Goal: Task Accomplishment & Management: Manage account settings

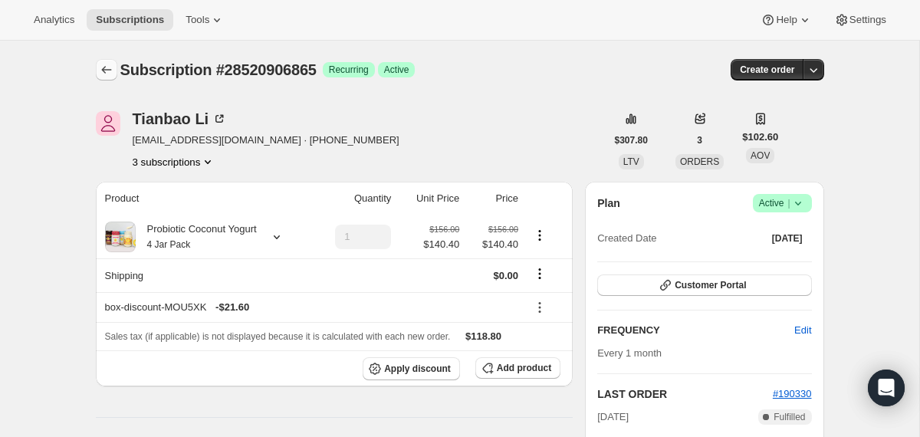
click at [102, 68] on icon "Subscriptions" at bounding box center [106, 69] width 15 height 15
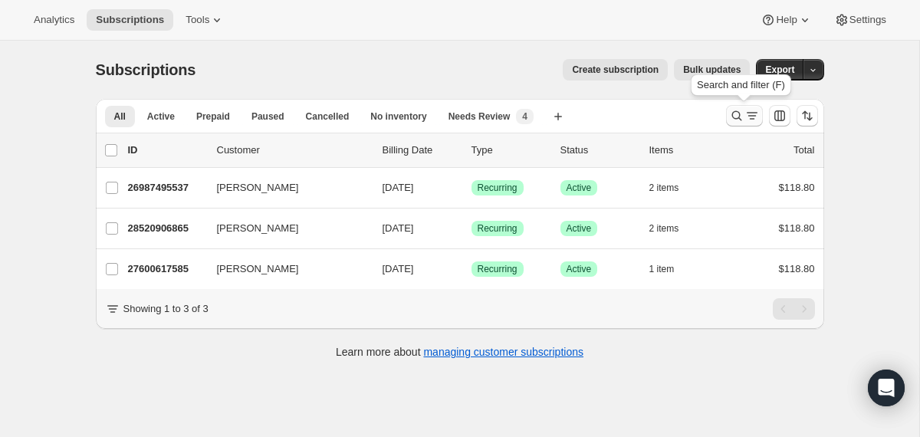
click at [729, 116] on icon "Search and filter results" at bounding box center [736, 115] width 15 height 15
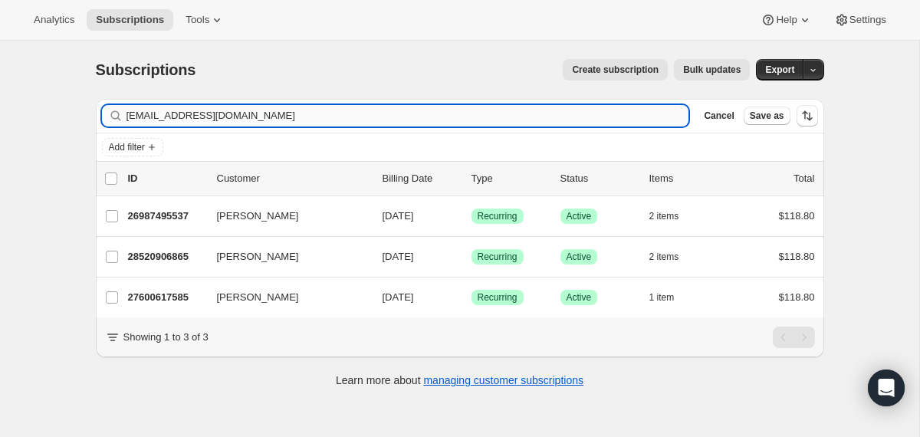
click at [559, 113] on input "[EMAIL_ADDRESS][DOMAIN_NAME]" at bounding box center [407, 115] width 563 height 21
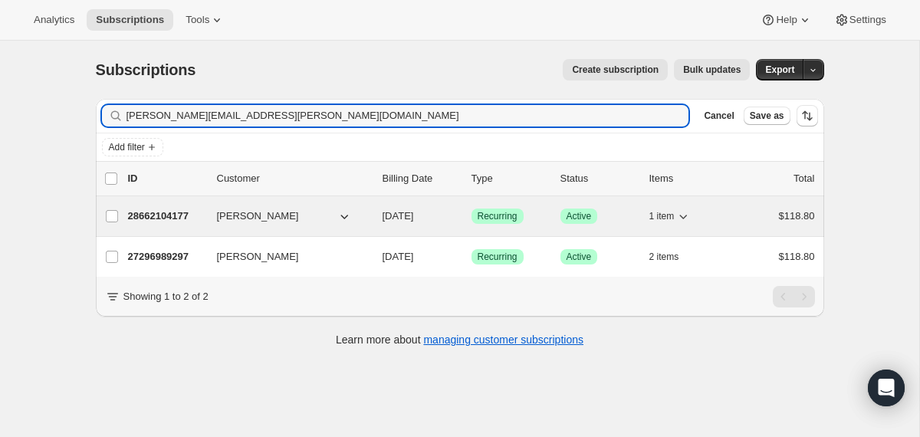
type input "[PERSON_NAME][EMAIL_ADDRESS][PERSON_NAME][DOMAIN_NAME]"
click at [376, 215] on div "28662104177 [PERSON_NAME] [DATE] Success Recurring Success Active 1 item $118.80" at bounding box center [471, 215] width 687 height 21
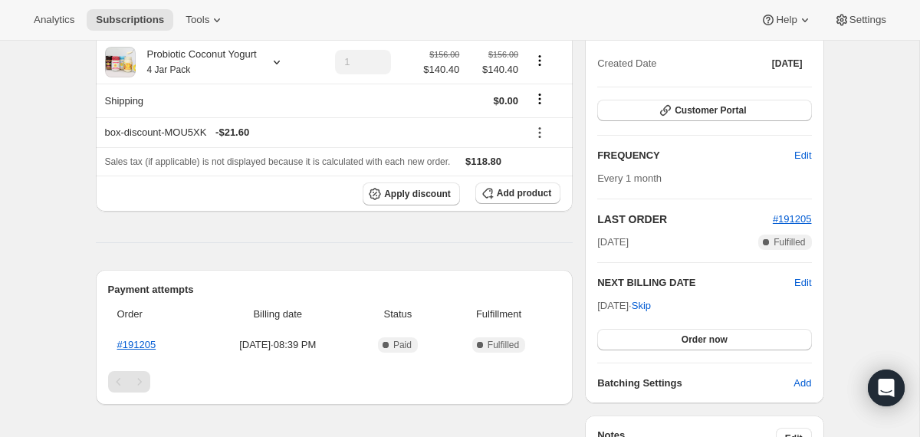
scroll to position [176, 0]
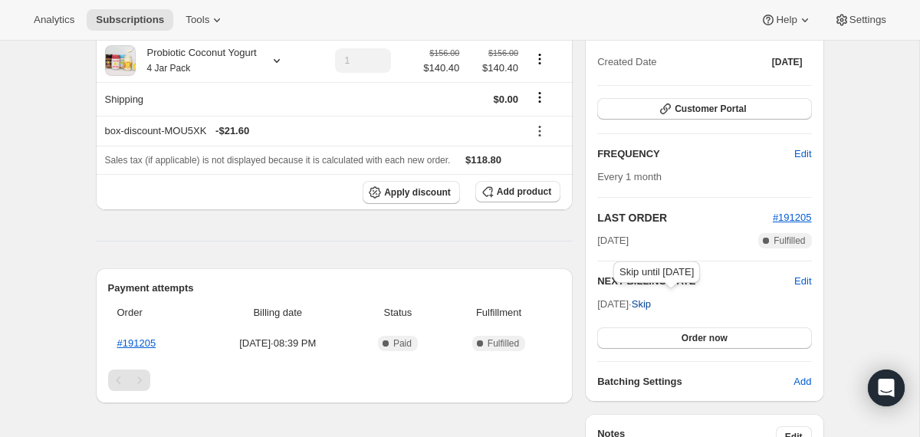
click at [651, 306] on span "Skip" at bounding box center [641, 304] width 19 height 15
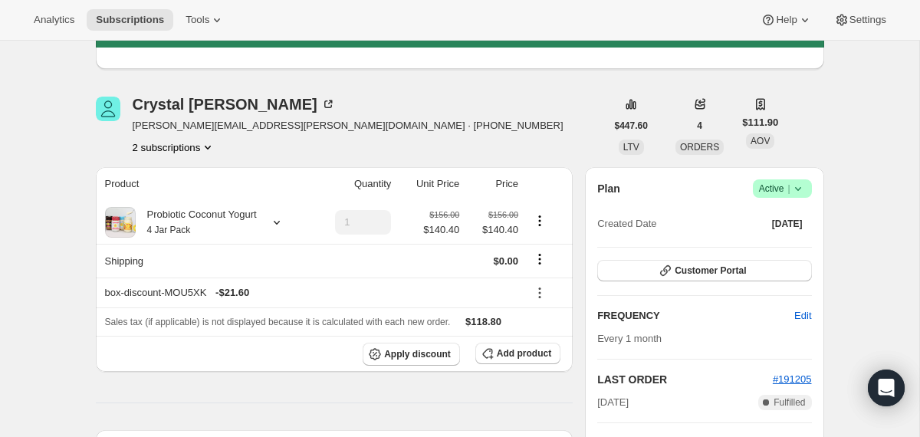
scroll to position [0, 0]
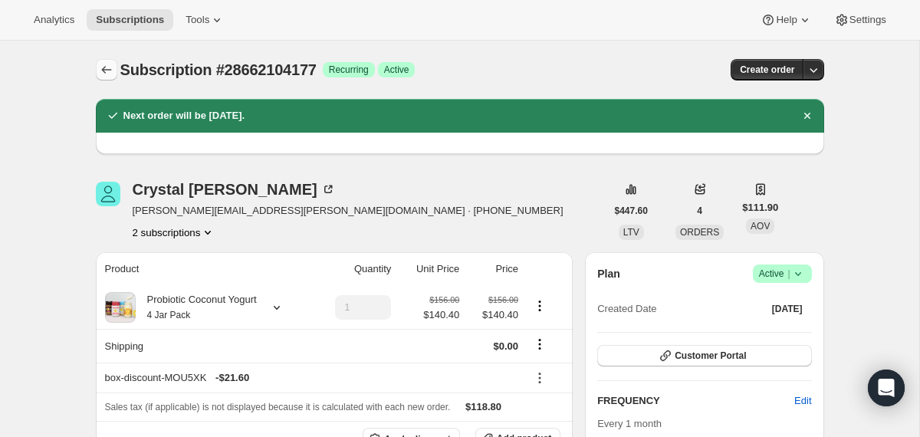
click at [111, 71] on icon "Subscriptions" at bounding box center [106, 69] width 15 height 15
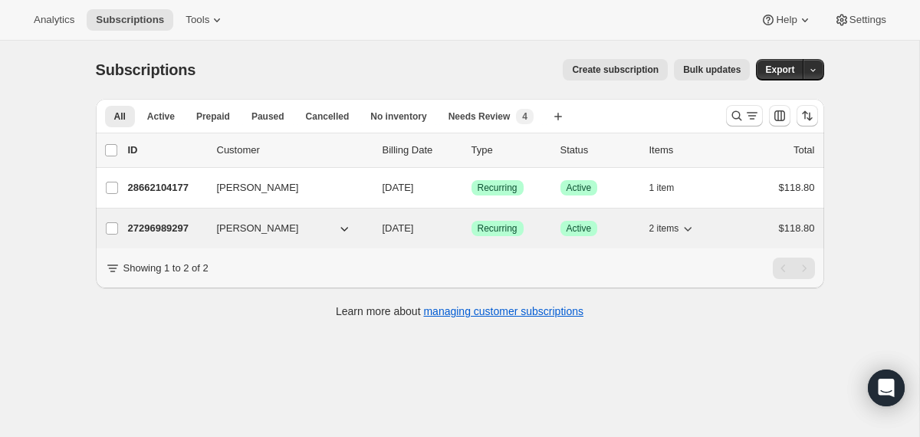
click at [374, 222] on div "27296989297 [PERSON_NAME] [DATE] Success Recurring Success Active 2 items $118.…" at bounding box center [471, 228] width 687 height 21
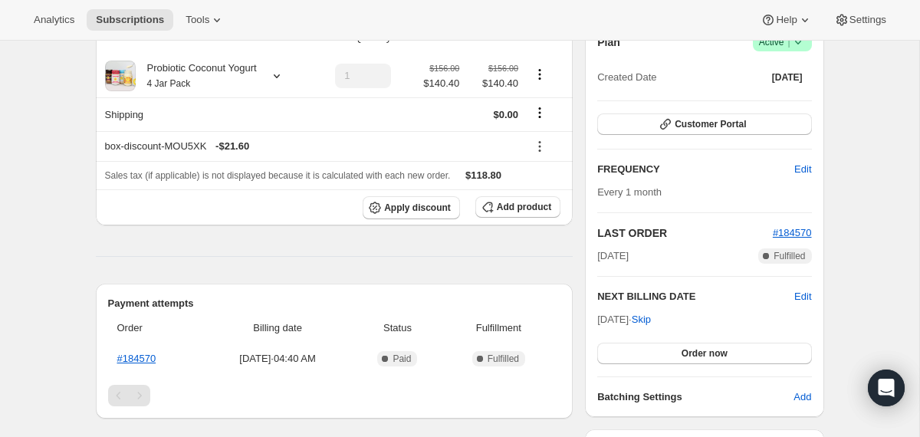
scroll to position [162, 0]
click at [651, 320] on span "Skip" at bounding box center [641, 318] width 19 height 15
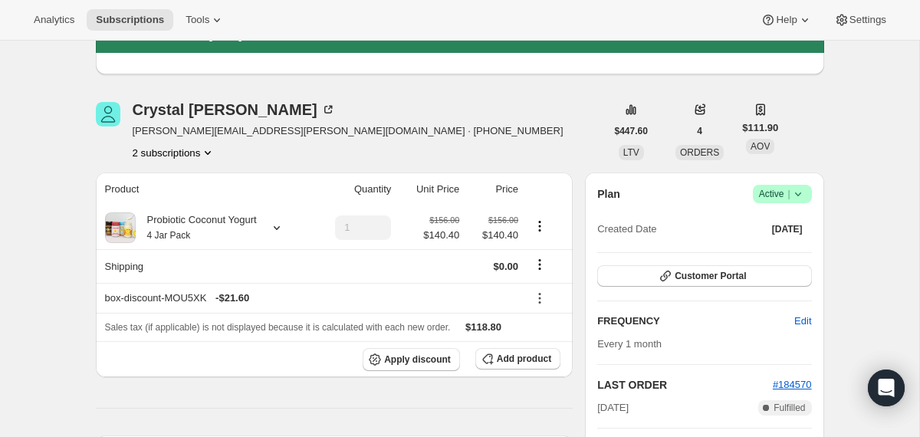
scroll to position [0, 0]
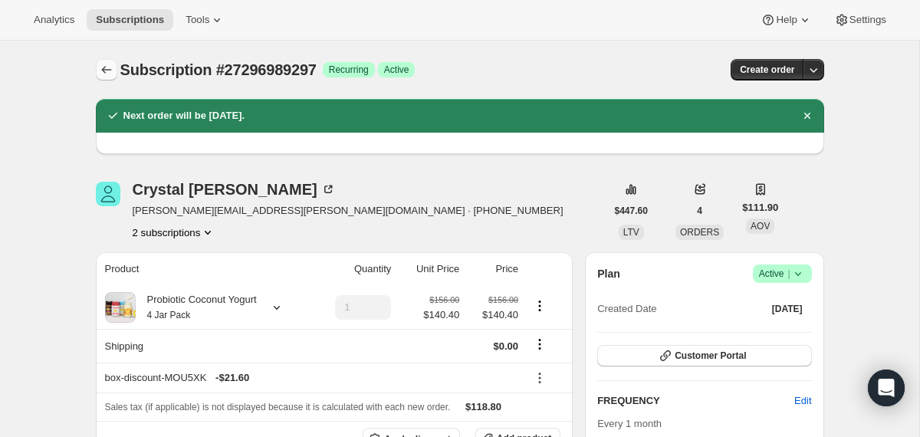
click at [103, 71] on icon "Subscriptions" at bounding box center [106, 70] width 10 height 8
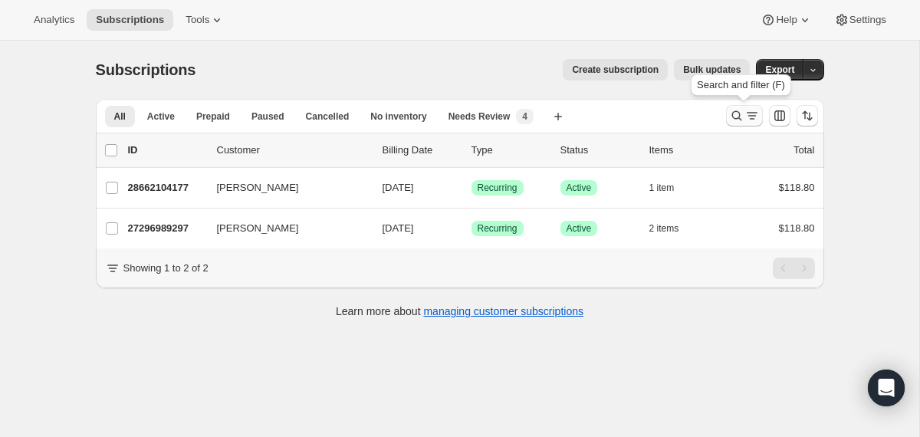
click at [735, 114] on icon "Search and filter results" at bounding box center [736, 115] width 15 height 15
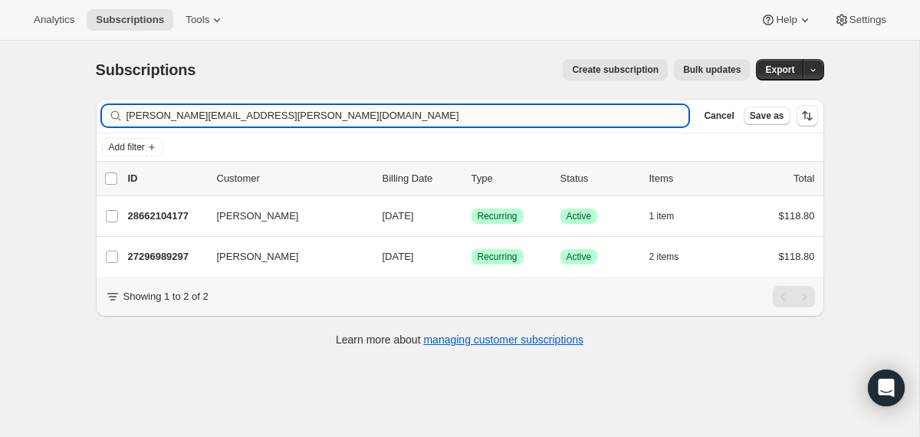
click at [537, 108] on input "[PERSON_NAME][EMAIL_ADDRESS][PERSON_NAME][DOMAIN_NAME]" at bounding box center [407, 115] width 563 height 21
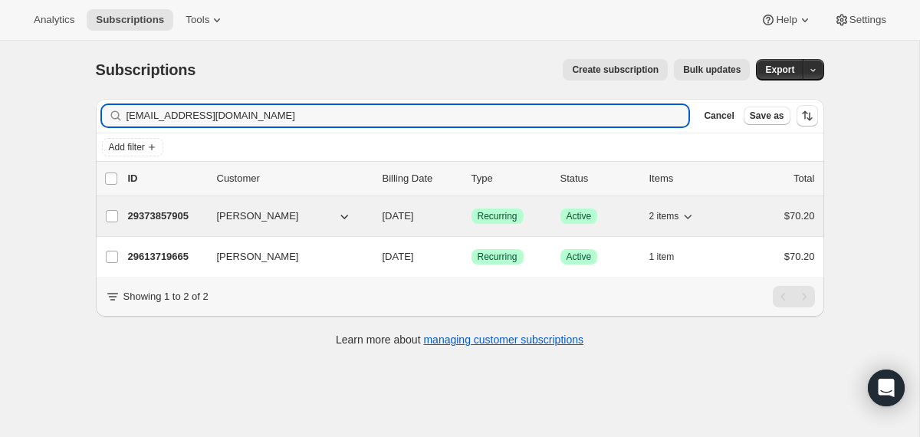
type input "[EMAIL_ADDRESS][DOMAIN_NAME]"
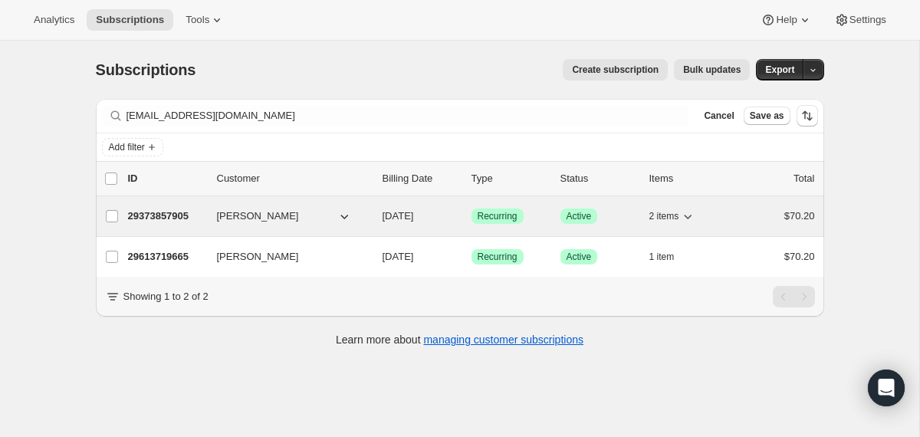
click at [379, 216] on div "29373857905 [PERSON_NAME] [DATE] Success Recurring Success Active 2 items $70.20" at bounding box center [471, 215] width 687 height 21
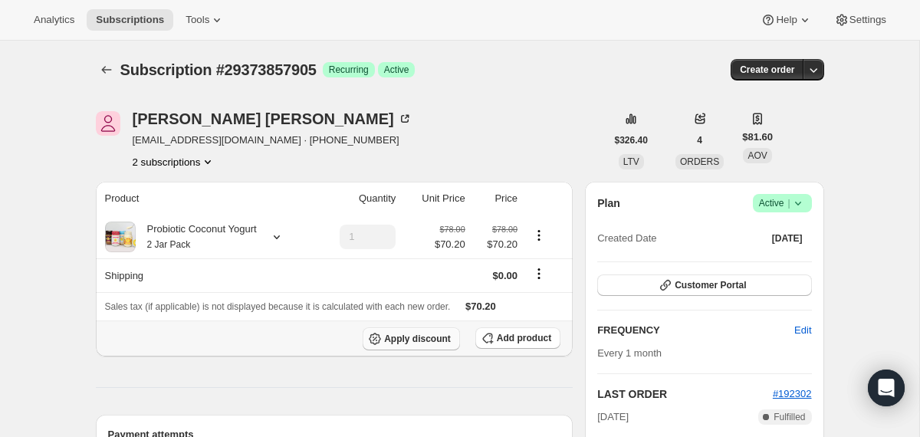
click at [412, 333] on span "Apply discount" at bounding box center [417, 339] width 67 height 12
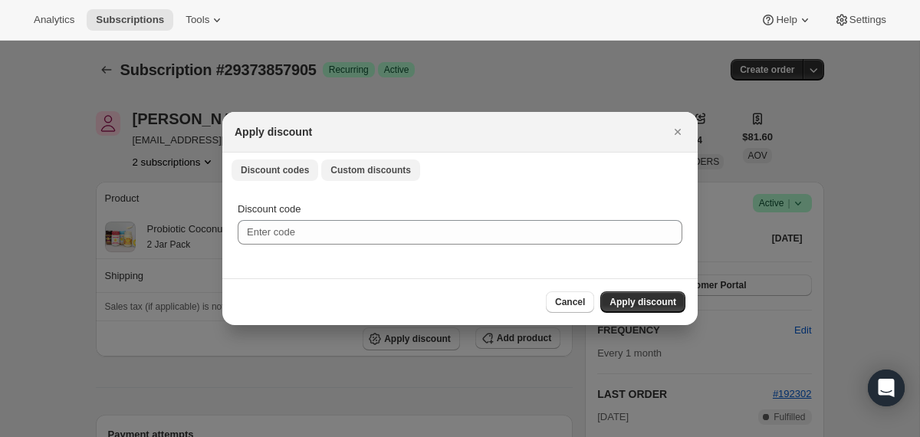
click at [359, 168] on span "Custom discounts" at bounding box center [370, 170] width 80 height 12
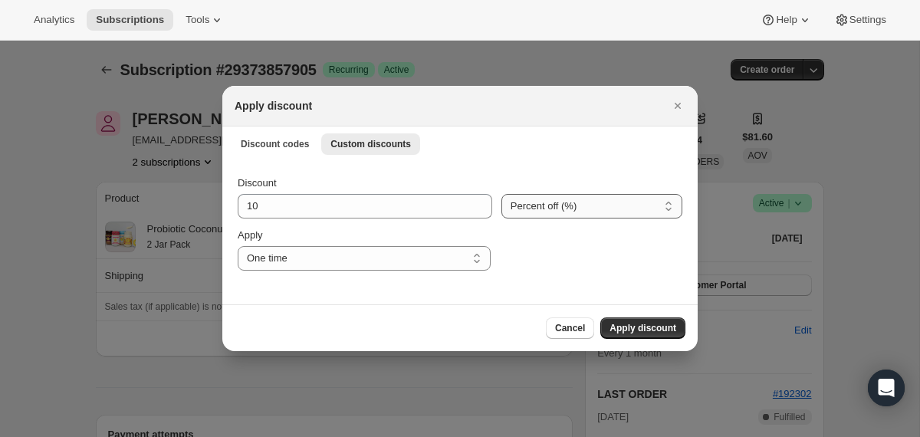
click at [542, 208] on select "Percent off (%) Amount off ($)" at bounding box center [591, 206] width 181 height 25
select select "fixed"
click at [501, 194] on select "Percent off (%) Amount off ($)" at bounding box center [591, 206] width 181 height 25
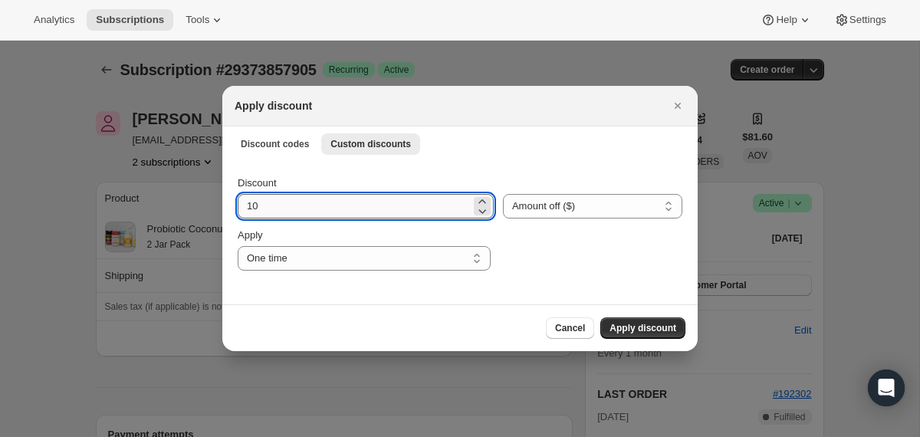
click at [401, 203] on input "10" at bounding box center [354, 206] width 233 height 25
type input "70.2"
click at [619, 319] on button "Apply discount" at bounding box center [642, 327] width 85 height 21
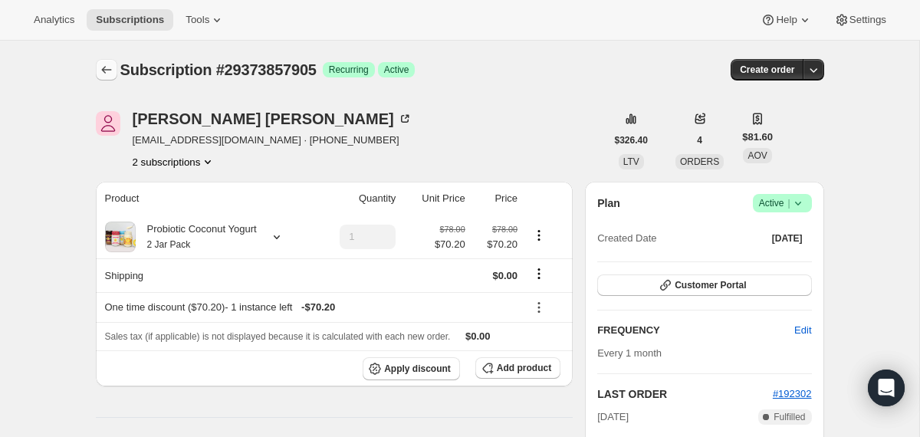
click at [109, 67] on icon "Subscriptions" at bounding box center [106, 69] width 15 height 15
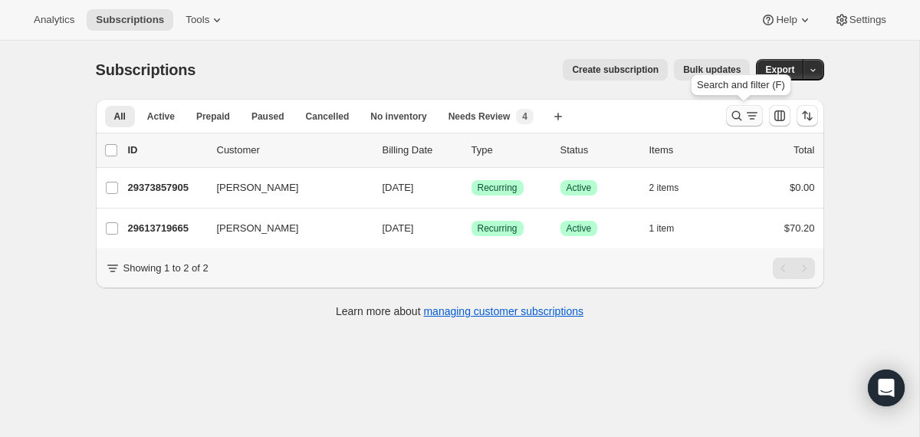
click at [734, 111] on icon "Search and filter results" at bounding box center [736, 115] width 15 height 15
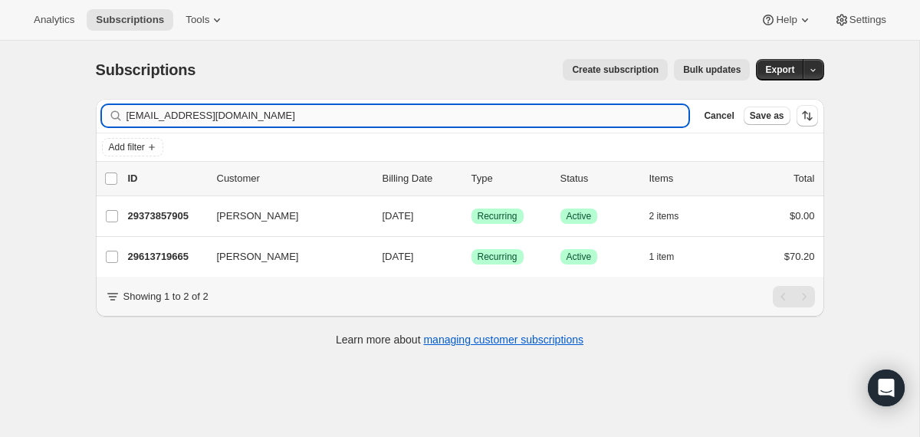
click at [459, 118] on input "[EMAIL_ADDRESS][DOMAIN_NAME]" at bounding box center [407, 115] width 563 height 21
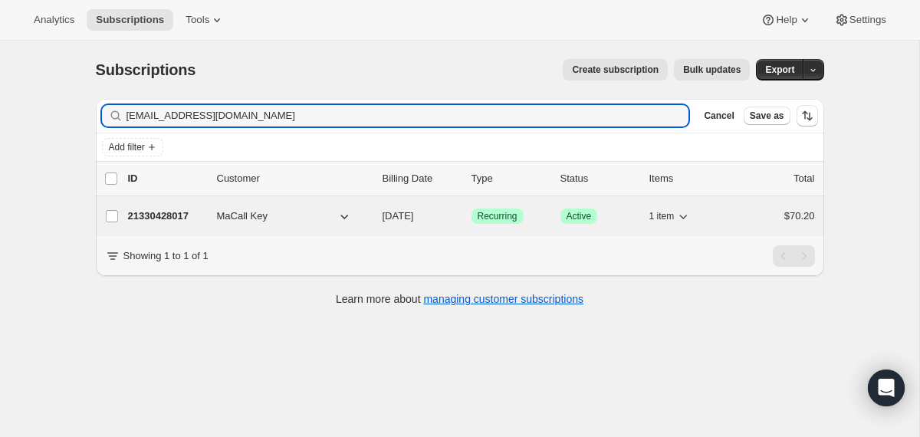
type input "[EMAIL_ADDRESS][DOMAIN_NAME]"
click at [382, 212] on span "[DATE]" at bounding box center [397, 215] width 31 height 11
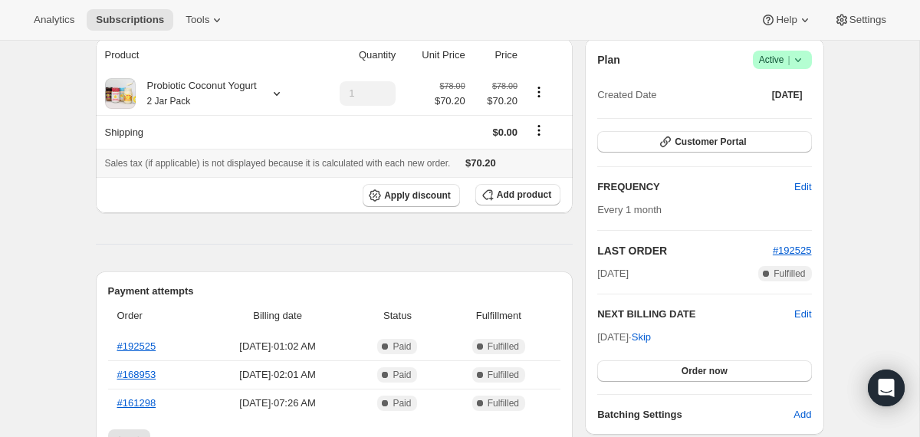
scroll to position [123, 0]
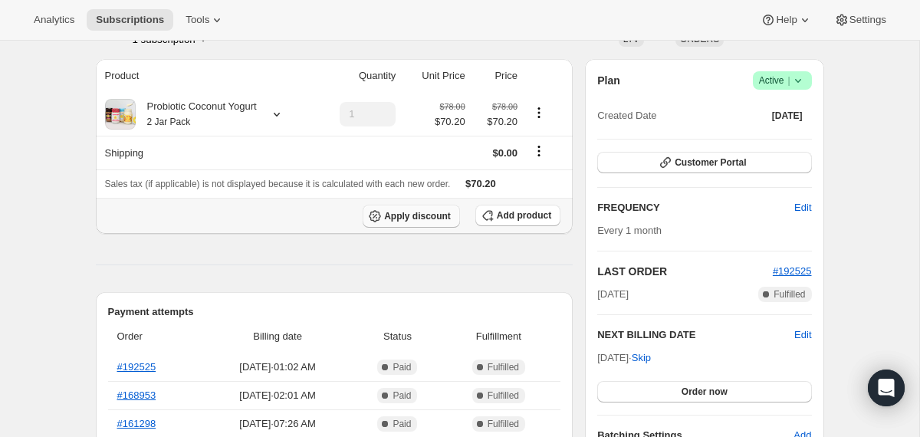
click at [409, 219] on span "Apply discount" at bounding box center [417, 216] width 67 height 12
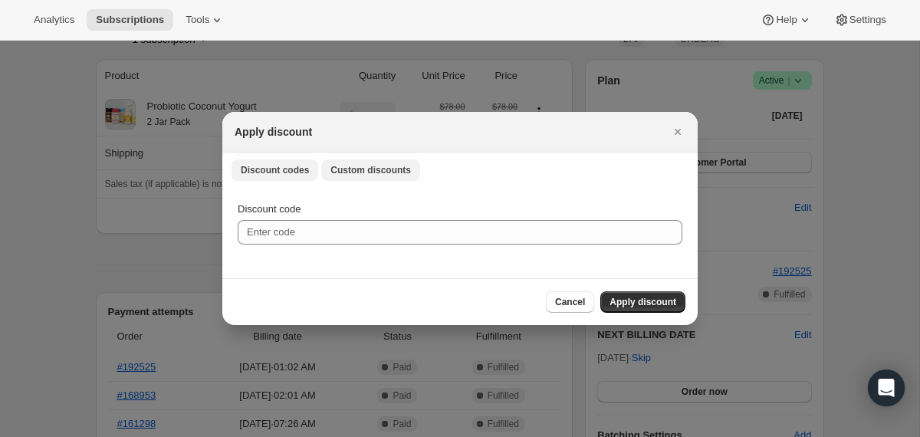
click at [399, 164] on span "Custom discounts" at bounding box center [370, 170] width 80 height 12
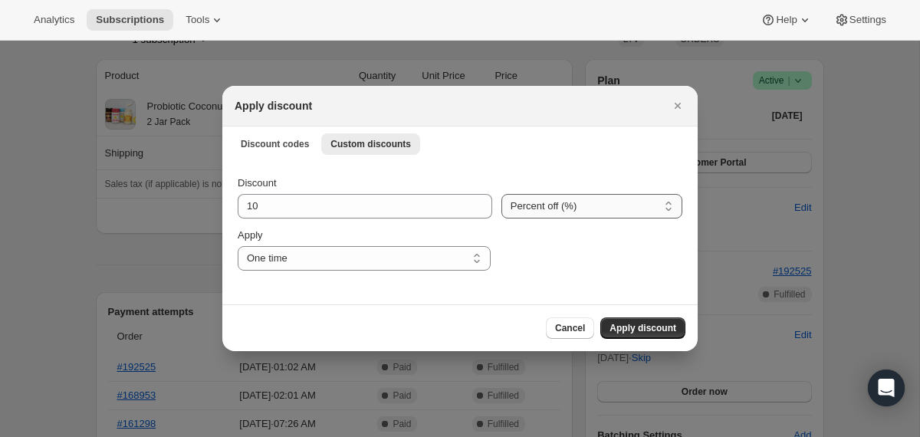
click at [556, 206] on select "Percent off (%) Amount off ($)" at bounding box center [591, 206] width 181 height 25
select select "fixed"
click at [501, 194] on select "Percent off (%) Amount off ($)" at bounding box center [591, 206] width 181 height 25
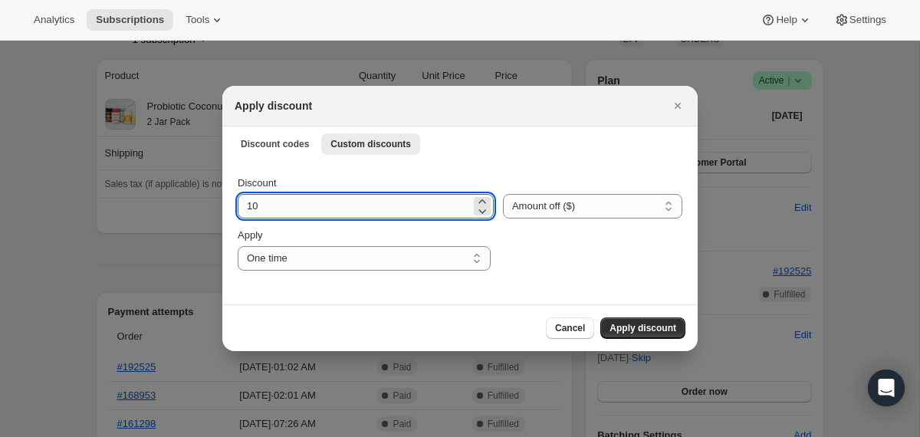
click at [398, 200] on input "10" at bounding box center [354, 206] width 233 height 25
type input "35.1"
click at [616, 327] on span "Apply discount" at bounding box center [642, 328] width 67 height 12
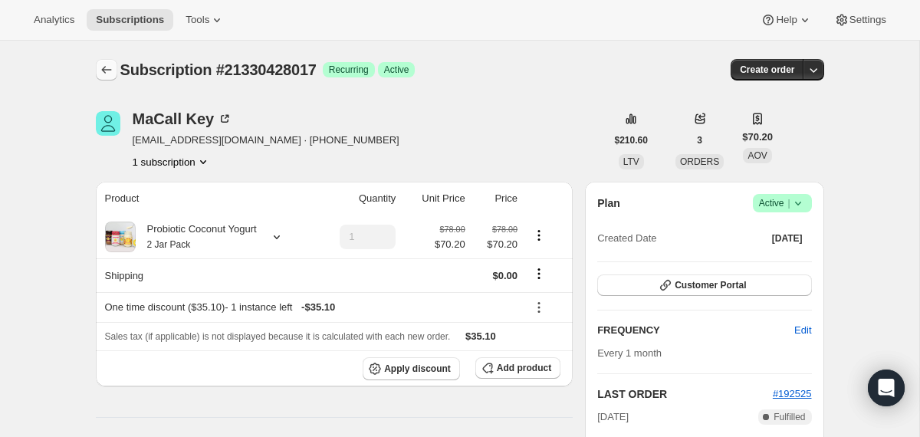
click at [106, 64] on icon "Subscriptions" at bounding box center [106, 69] width 15 height 15
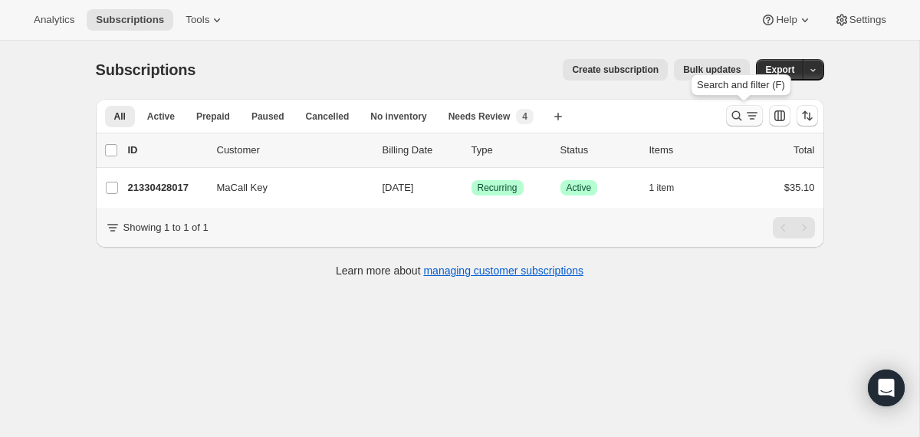
click at [730, 122] on icon "Search and filter results" at bounding box center [736, 115] width 15 height 15
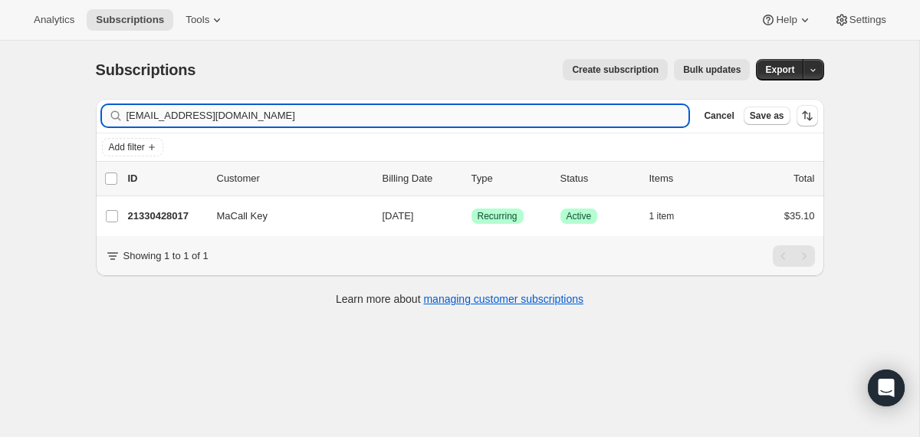
click at [584, 113] on input "[EMAIL_ADDRESS][DOMAIN_NAME]" at bounding box center [407, 115] width 563 height 21
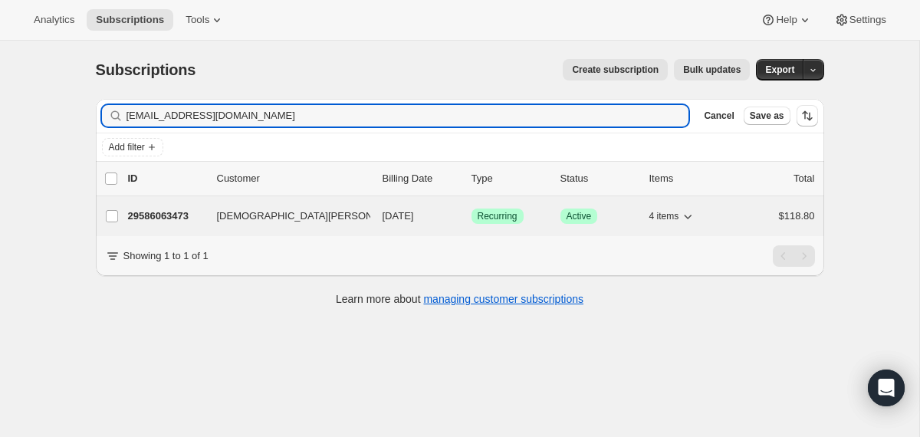
type input "[EMAIL_ADDRESS][DOMAIN_NAME]"
click at [373, 207] on div "29586063473 [DEMOGRAPHIC_DATA][PERSON_NAME] [DATE] Success Recurring Success Ac…" at bounding box center [471, 215] width 687 height 21
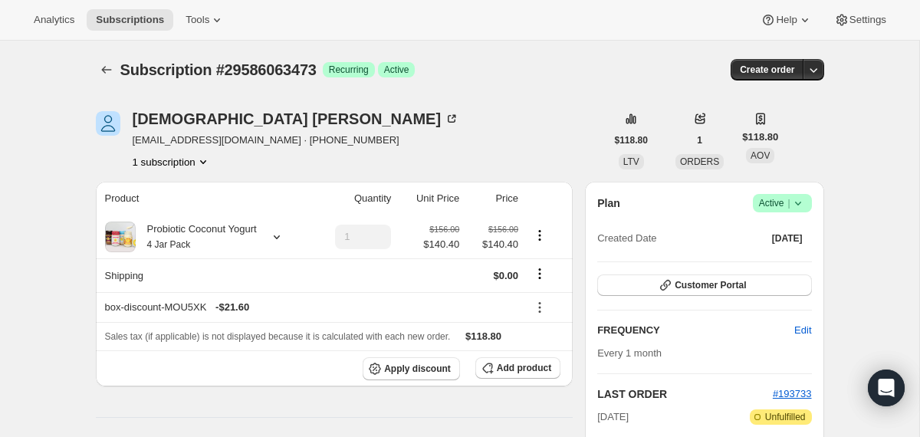
click at [799, 202] on icon at bounding box center [797, 204] width 6 height 4
click at [753, 268] on button "Cancel subscription" at bounding box center [776, 259] width 96 height 25
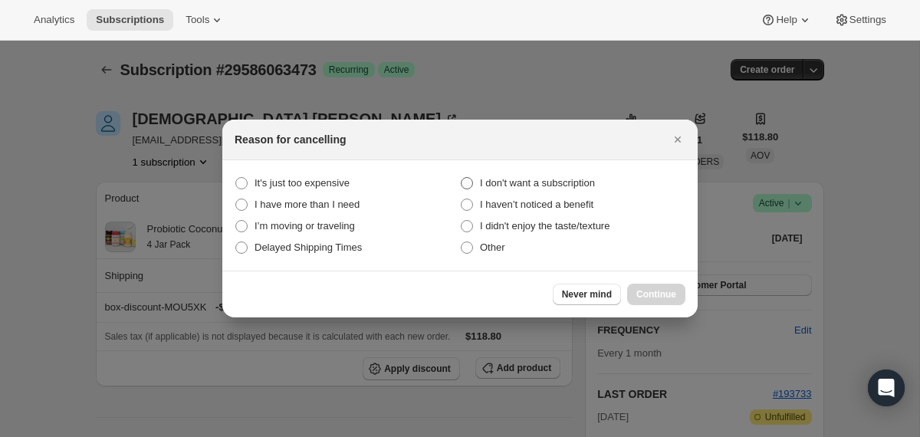
click at [595, 183] on span "I don't want a subscription" at bounding box center [537, 182] width 115 height 11
click at [461, 178] on subscription "I don't want a subscription" at bounding box center [461, 177] width 1 height 1
radio subscription "true"
click at [646, 301] on button "Continue" at bounding box center [656, 294] width 58 height 21
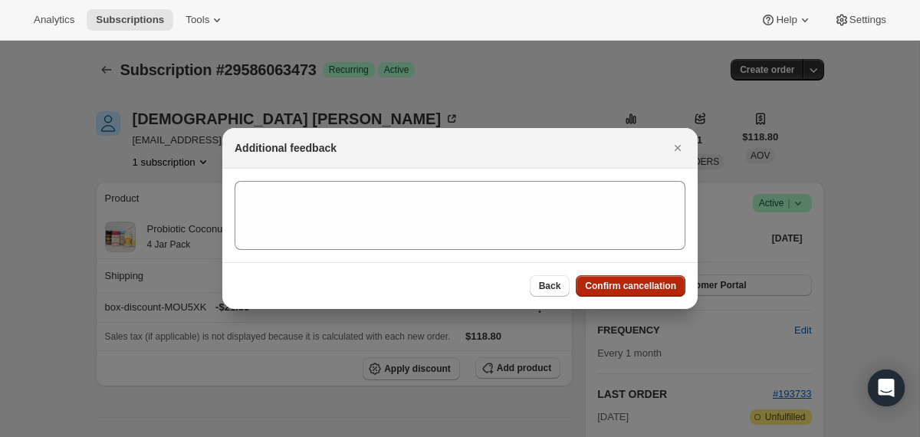
click at [644, 294] on button "Confirm cancellation" at bounding box center [631, 285] width 110 height 21
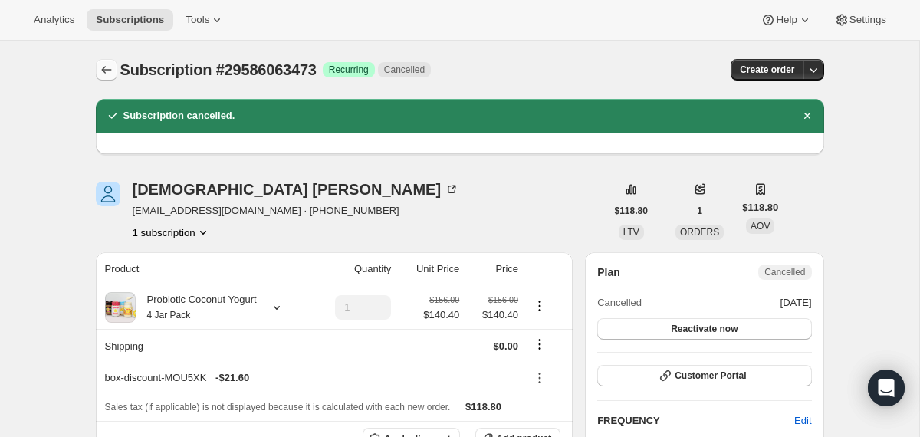
click at [107, 62] on icon "Subscriptions" at bounding box center [106, 69] width 15 height 15
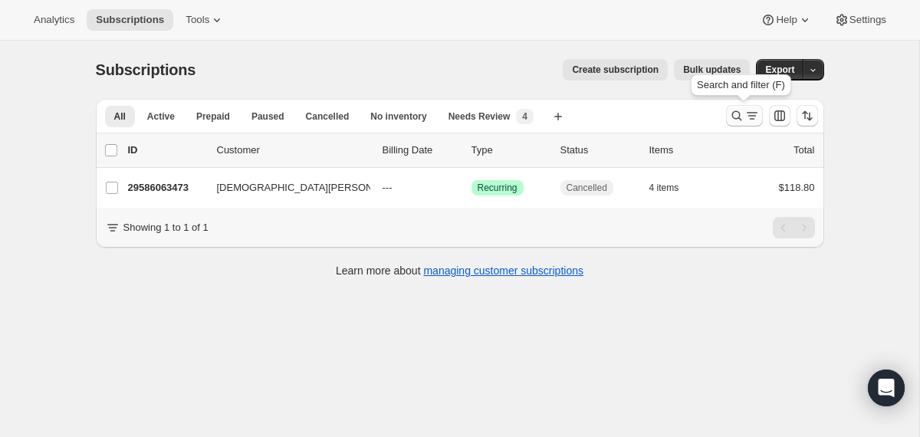
click at [737, 117] on icon "Search and filter results" at bounding box center [736, 115] width 15 height 15
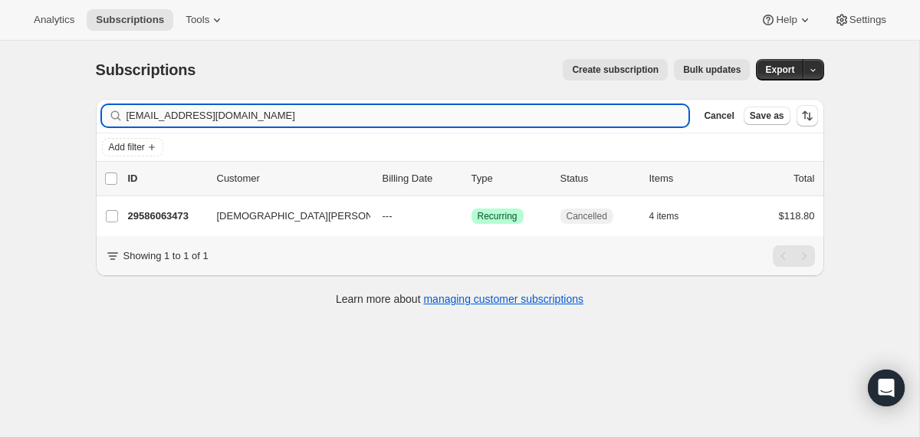
click at [497, 116] on input "[EMAIL_ADDRESS][DOMAIN_NAME]" at bounding box center [407, 115] width 563 height 21
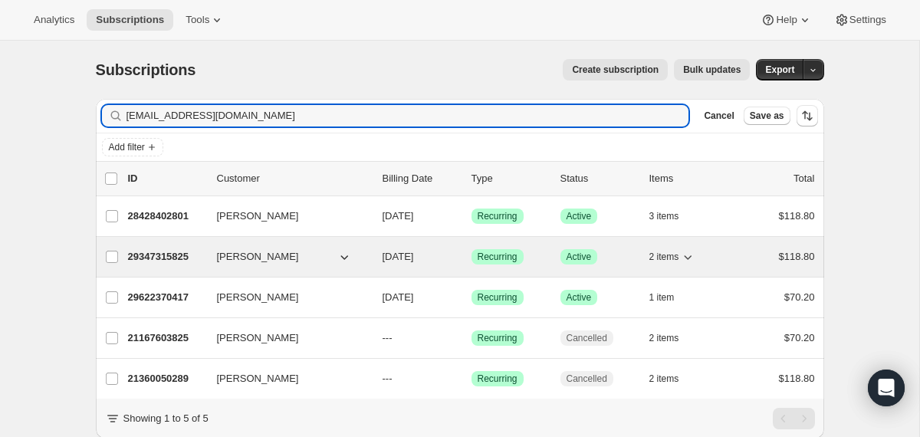
type input "[EMAIL_ADDRESS][DOMAIN_NAME]"
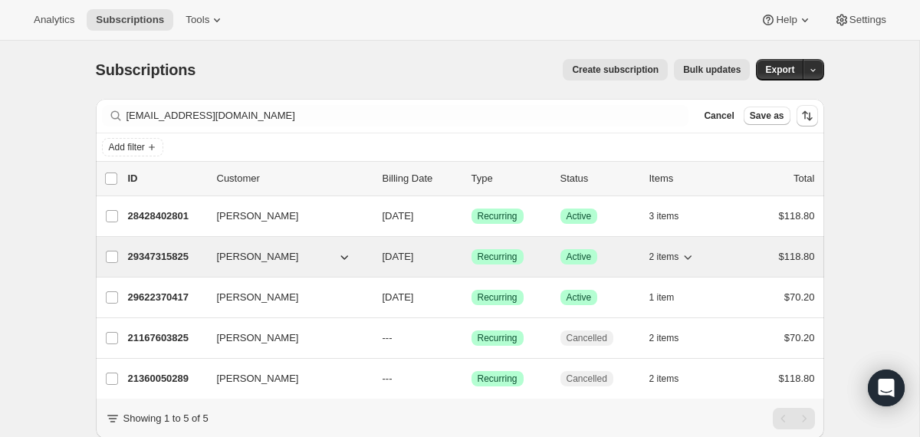
click at [376, 264] on div "29347315825 [PERSON_NAME] [DATE] Success Recurring Success Active 2 items $118.…" at bounding box center [471, 256] width 687 height 21
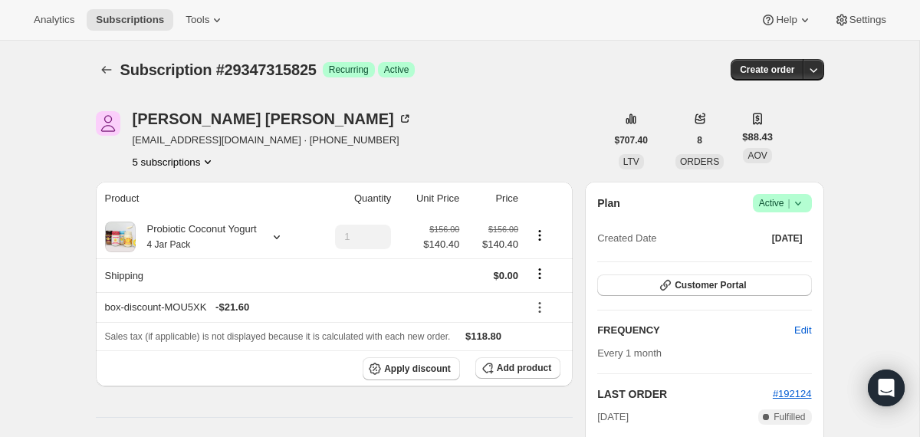
click at [807, 208] on span "Success Active |" at bounding box center [782, 203] width 59 height 18
click at [785, 254] on span "Cancel subscription" at bounding box center [776, 259] width 87 height 11
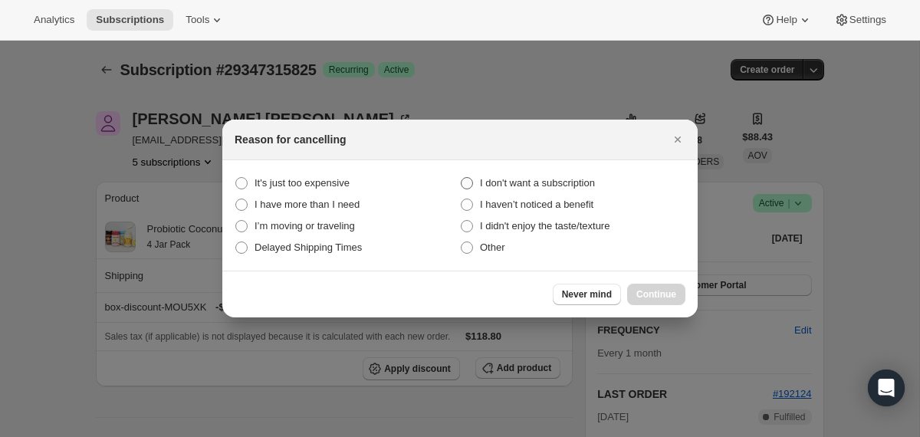
click at [594, 176] on span "I don't want a subscription" at bounding box center [537, 183] width 115 height 15
click at [461, 177] on subscription "I don't want a subscription" at bounding box center [461, 177] width 1 height 1
radio subscription "true"
click at [652, 287] on button "Continue" at bounding box center [656, 294] width 58 height 21
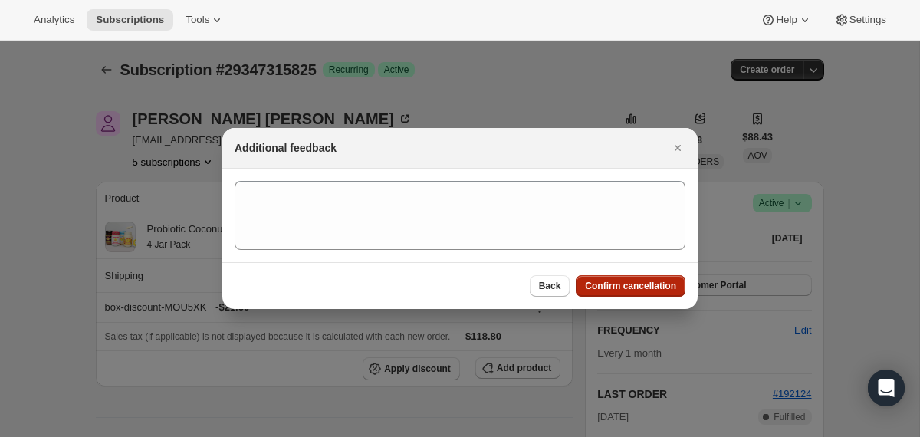
click at [652, 284] on span "Confirm cancellation" at bounding box center [630, 286] width 91 height 12
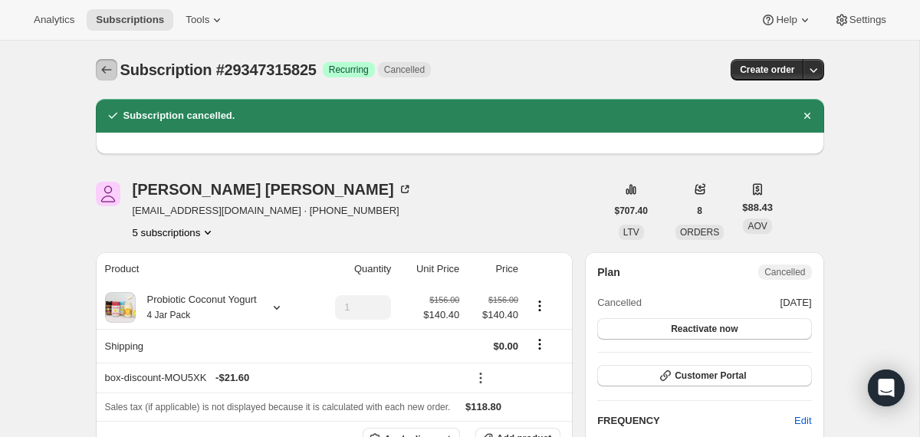
click at [107, 71] on icon "Subscriptions" at bounding box center [106, 69] width 15 height 15
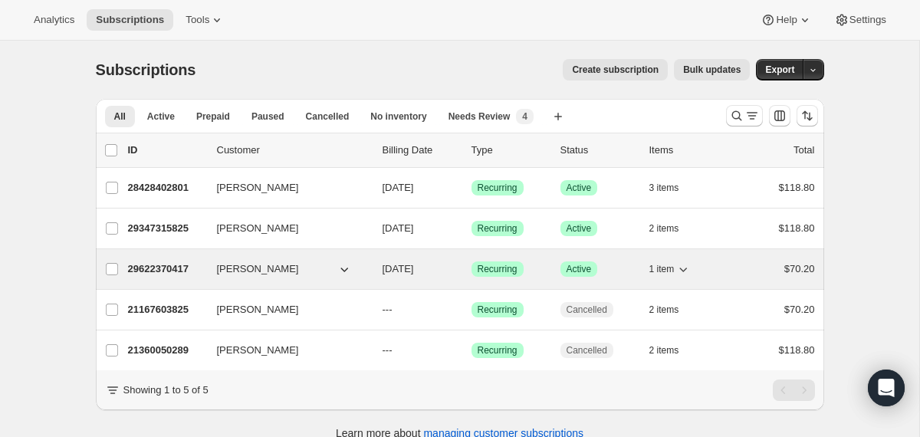
click at [372, 271] on div "29622370417 [PERSON_NAME] [DATE] Success Recurring Success Active 1 item $70.20" at bounding box center [471, 268] width 687 height 21
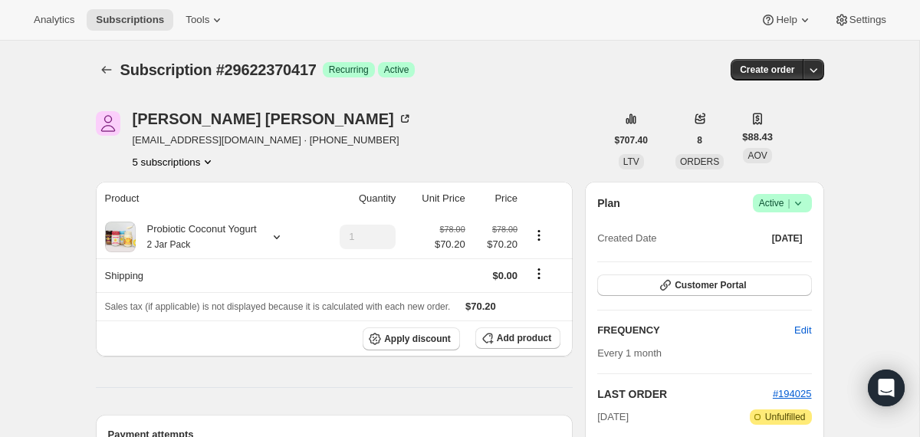
click at [804, 199] on icon at bounding box center [797, 202] width 15 height 15
click at [778, 255] on span "Cancel subscription" at bounding box center [776, 259] width 87 height 11
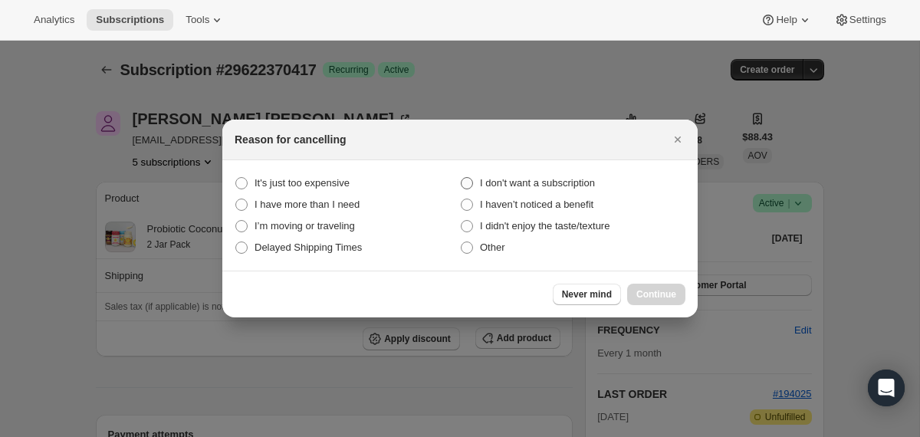
click at [595, 185] on span "I don't want a subscription" at bounding box center [537, 182] width 115 height 11
click at [461, 178] on subscription "I don't want a subscription" at bounding box center [461, 177] width 1 height 1
radio subscription "true"
click at [654, 291] on span "Continue" at bounding box center [656, 294] width 40 height 12
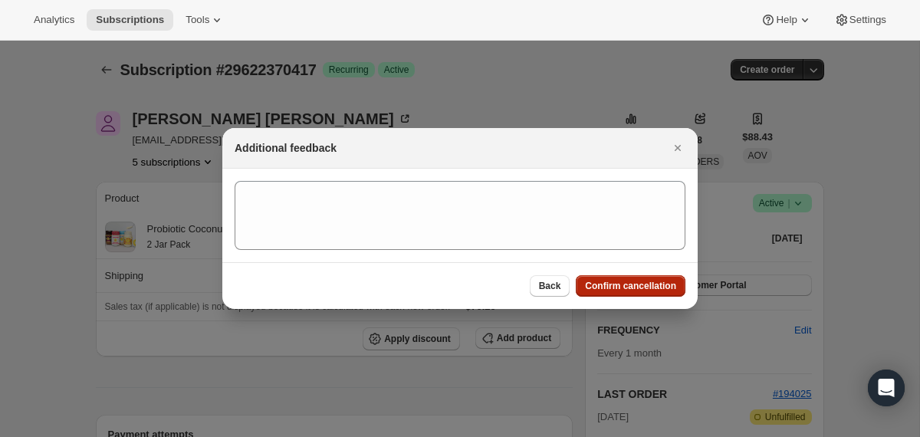
click at [654, 291] on span "Confirm cancellation" at bounding box center [630, 286] width 91 height 12
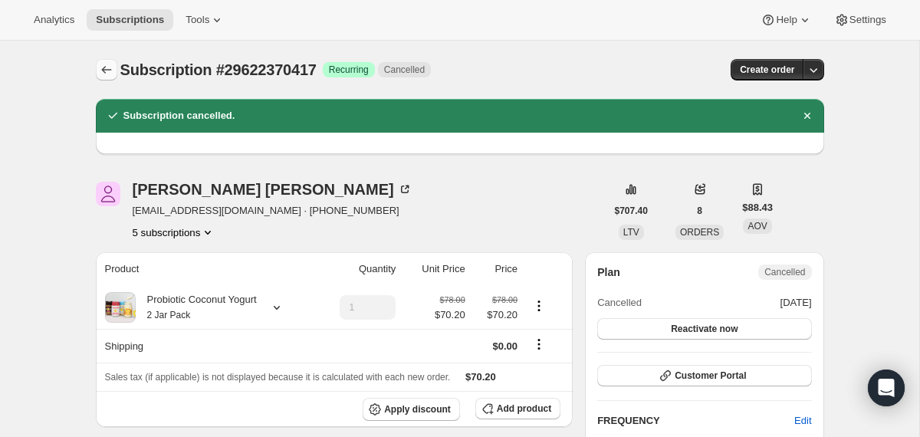
click at [97, 71] on button "Subscriptions" at bounding box center [106, 69] width 21 height 21
